Goal: Information Seeking & Learning: Learn about a topic

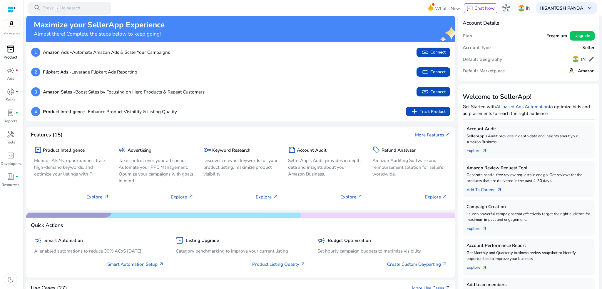
scroll to position [10, 0]
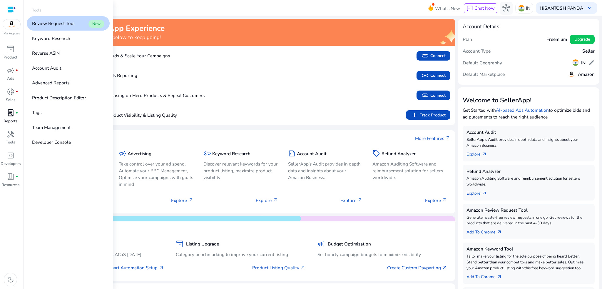
click at [9, 116] on span "lab_profile" at bounding box center [11, 113] width 8 height 8
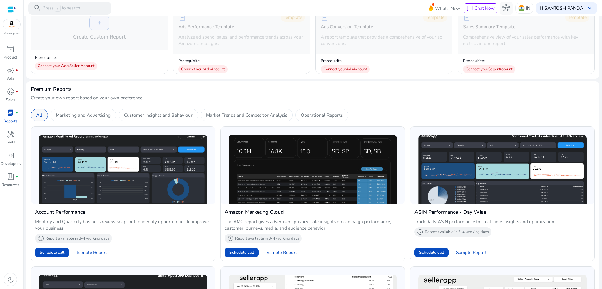
scroll to position [71, 0]
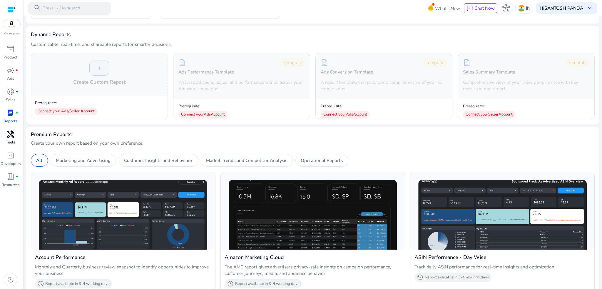
click at [12, 135] on span "handyman" at bounding box center [11, 135] width 8 height 8
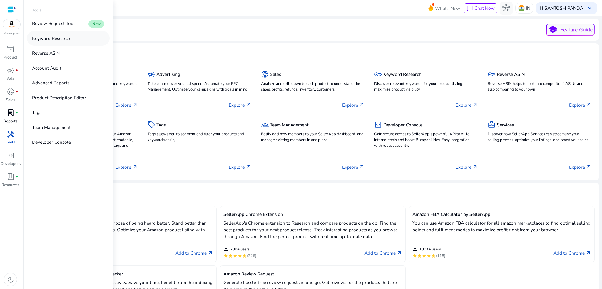
click at [65, 38] on p "Keyword Research" at bounding box center [51, 38] width 38 height 7
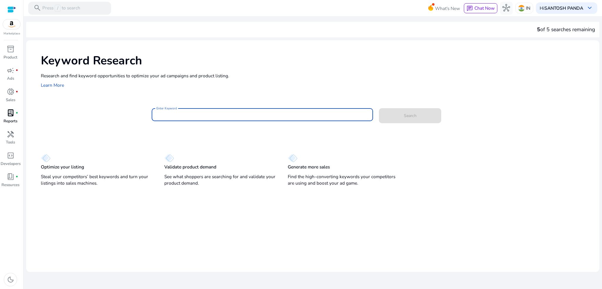
click at [187, 114] on input "Enter Keyword" at bounding box center [262, 114] width 212 height 6
type input "****"
click at [414, 118] on span "Search" at bounding box center [410, 116] width 13 height 6
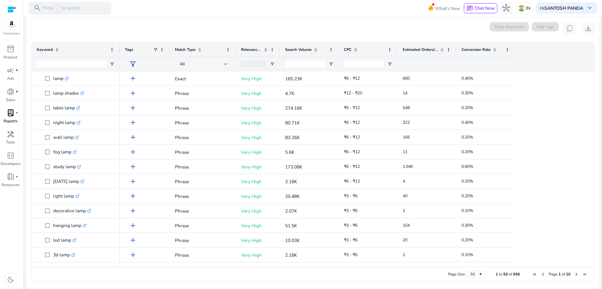
click at [224, 65] on div at bounding box center [226, 64] width 4 height 7
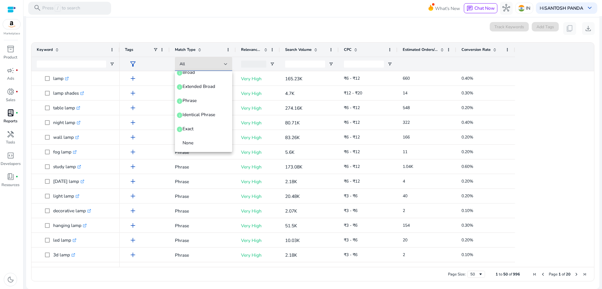
click at [216, 59] on div at bounding box center [301, 144] width 602 height 289
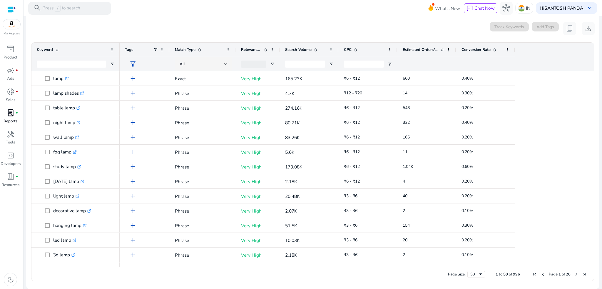
click at [263, 50] on span at bounding box center [265, 49] width 5 height 5
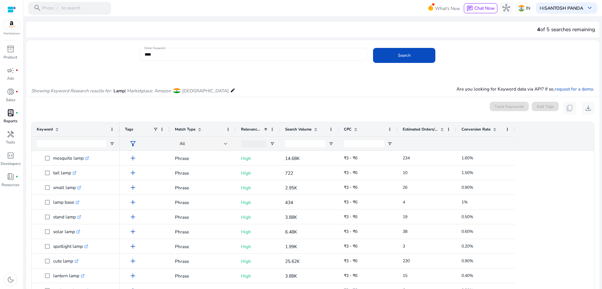
click at [145, 56] on input "****" at bounding box center [254, 54] width 218 height 6
